Goal: Information Seeking & Learning: Check status

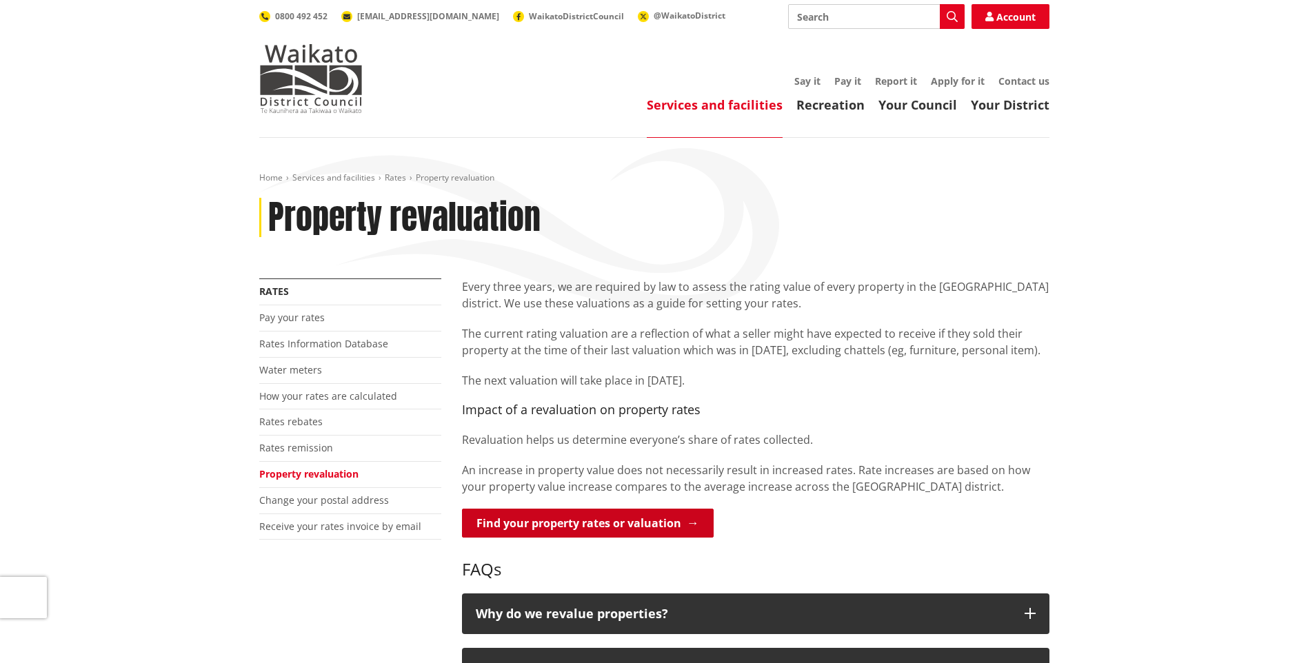
click at [617, 525] on link "Find your property rates or valuation" at bounding box center [588, 523] width 252 height 29
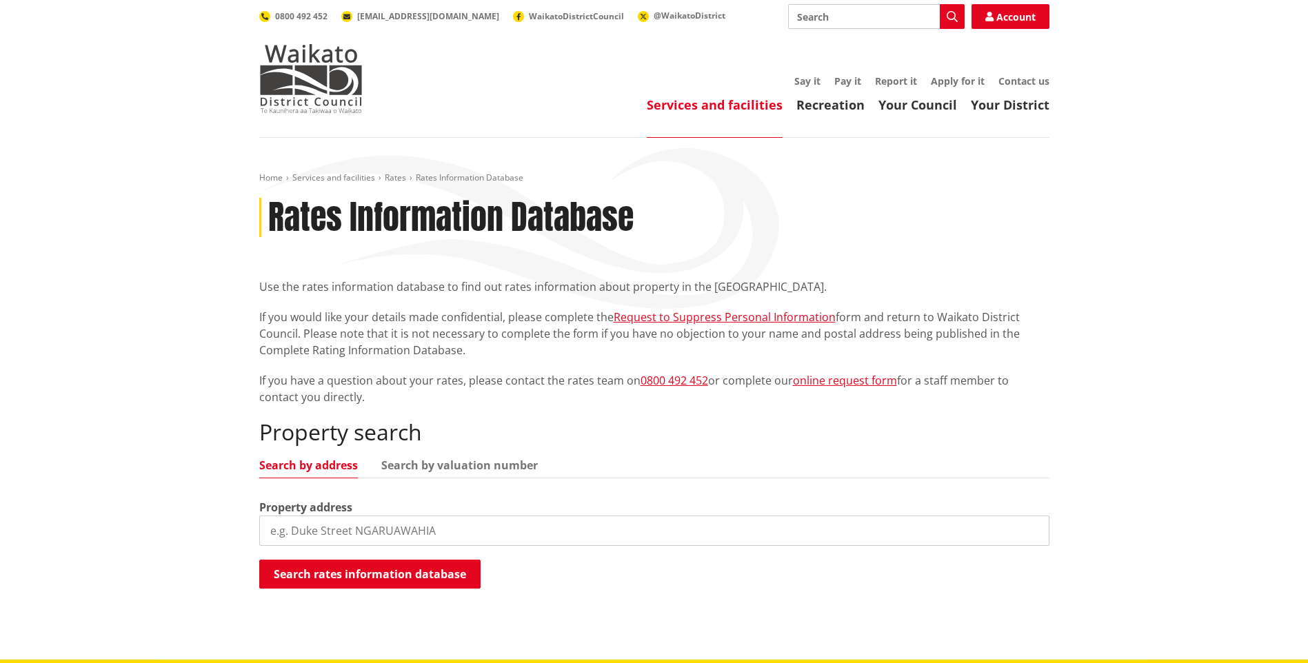
click at [386, 531] on input "search" at bounding box center [654, 531] width 790 height 30
click at [373, 529] on input "8s" at bounding box center [654, 531] width 790 height 30
type input "8 rangiriri road"
click at [372, 583] on button "Search rates information database" at bounding box center [369, 574] width 221 height 29
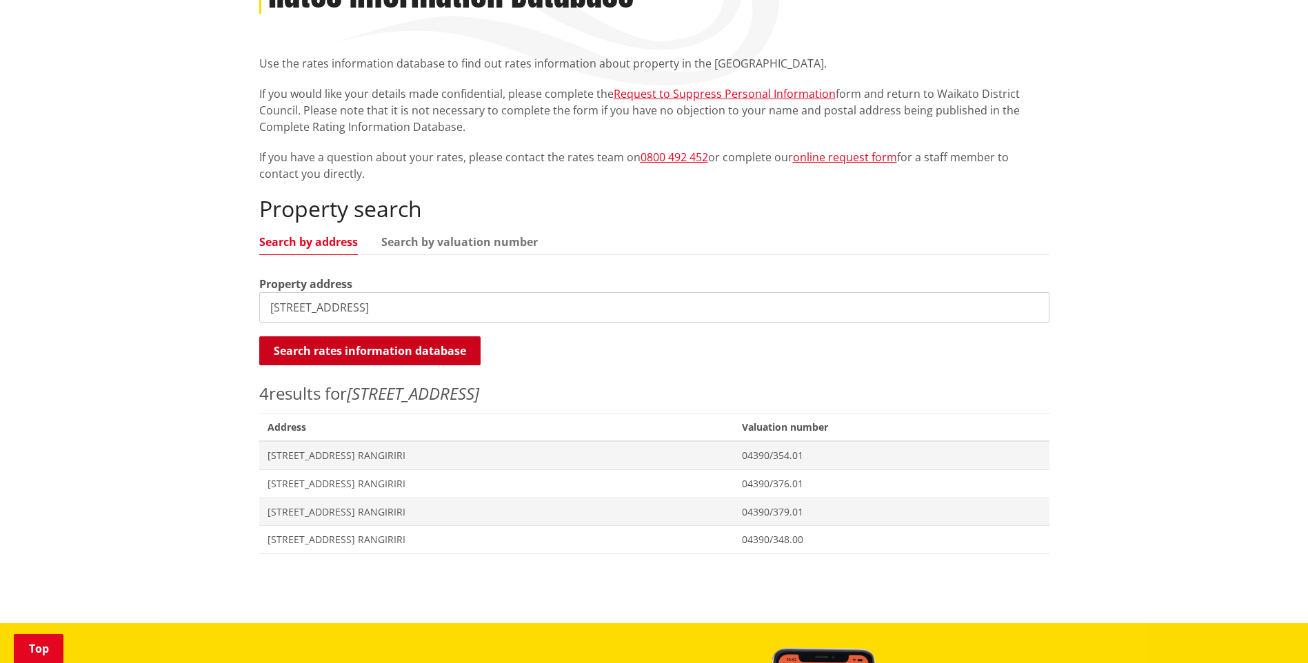
scroll to position [226, 0]
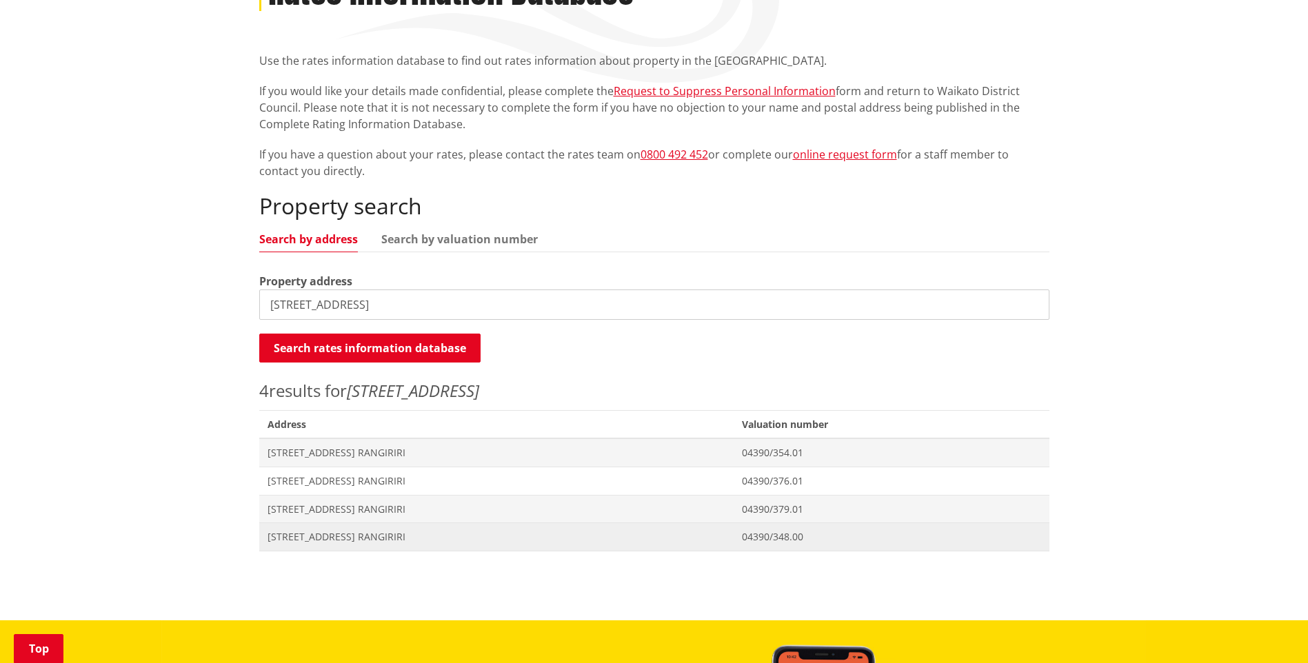
click at [311, 535] on span "[STREET_ADDRESS] RANGIRIRI" at bounding box center [496, 537] width 458 height 14
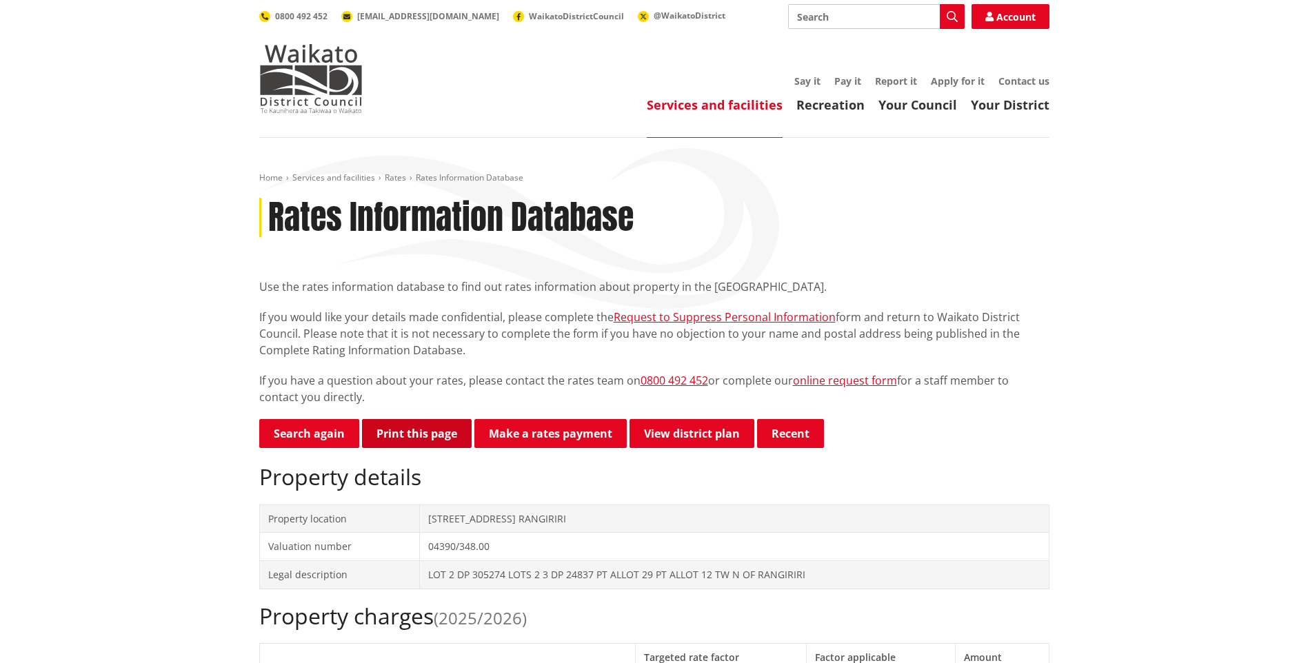
click at [414, 432] on button "Print this page" at bounding box center [417, 433] width 110 height 29
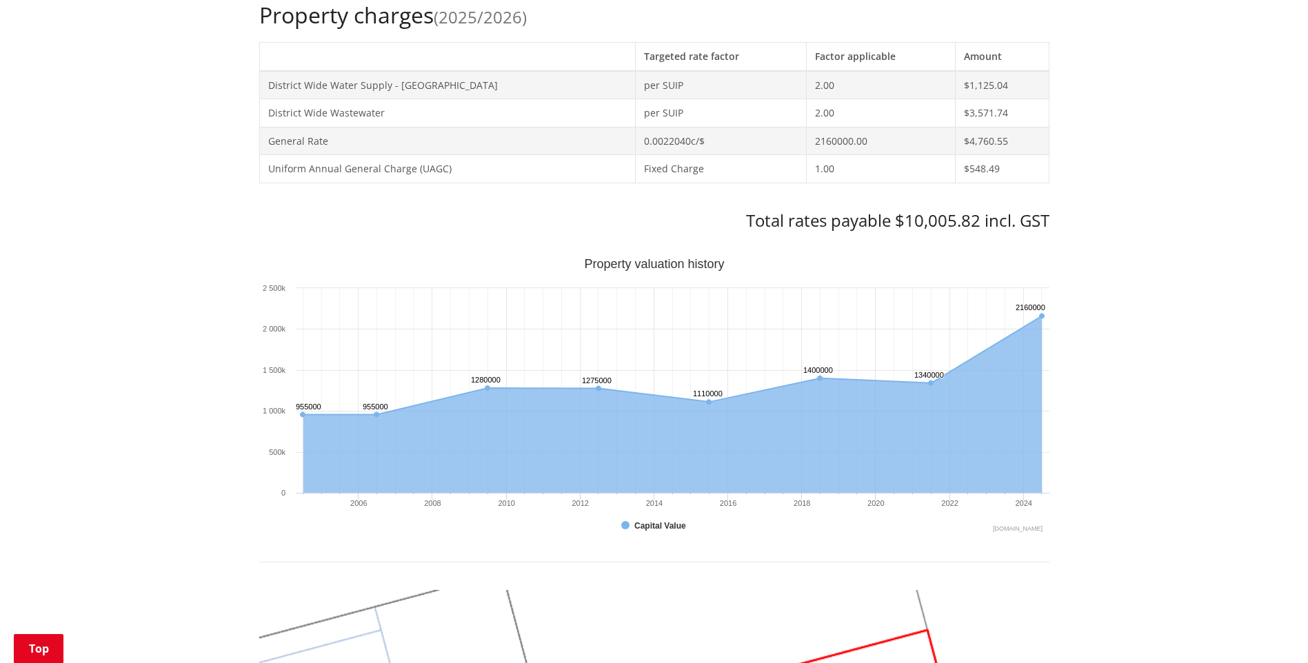
scroll to position [597, 0]
